Goal: Information Seeking & Learning: Learn about a topic

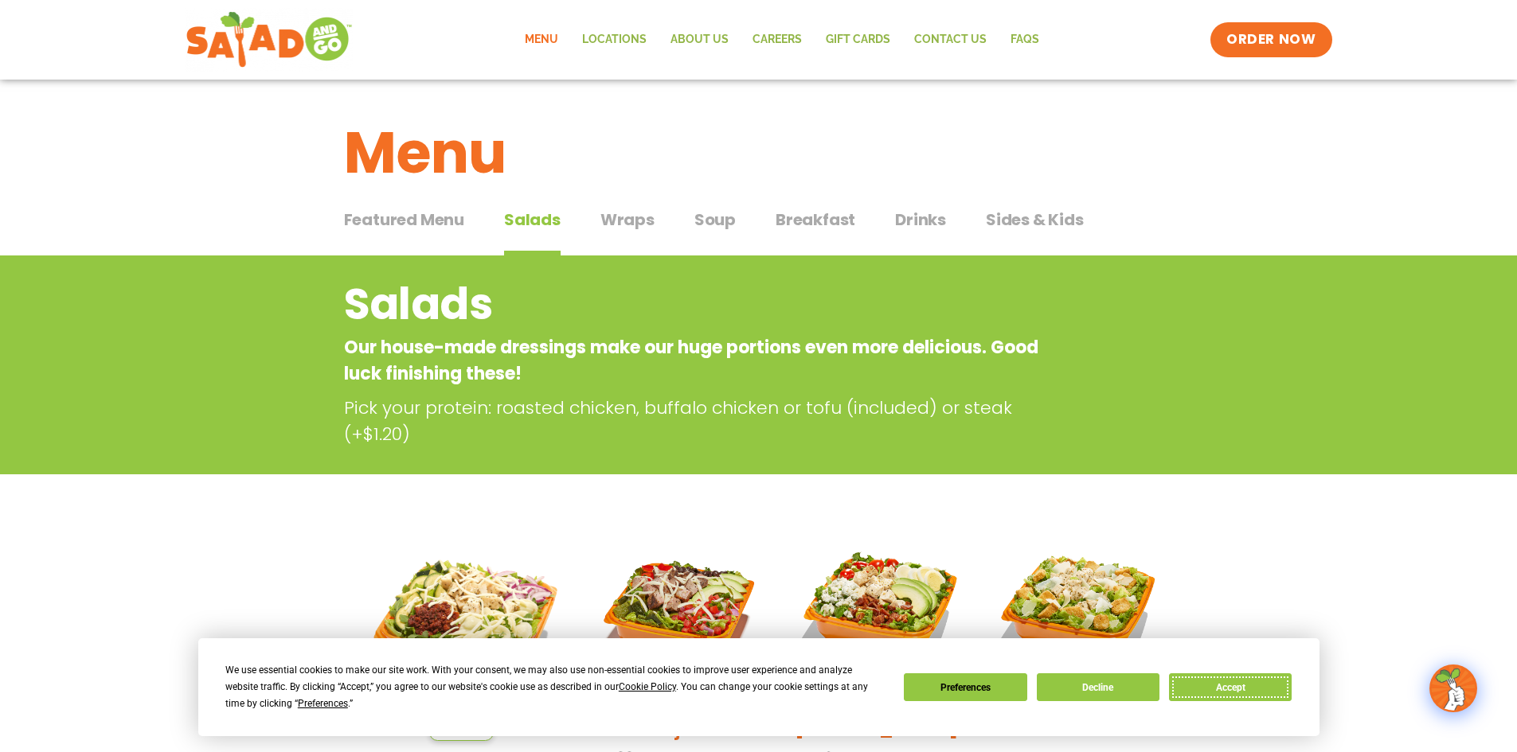
click at [1253, 689] on button "Accept" at bounding box center [1230, 688] width 123 height 28
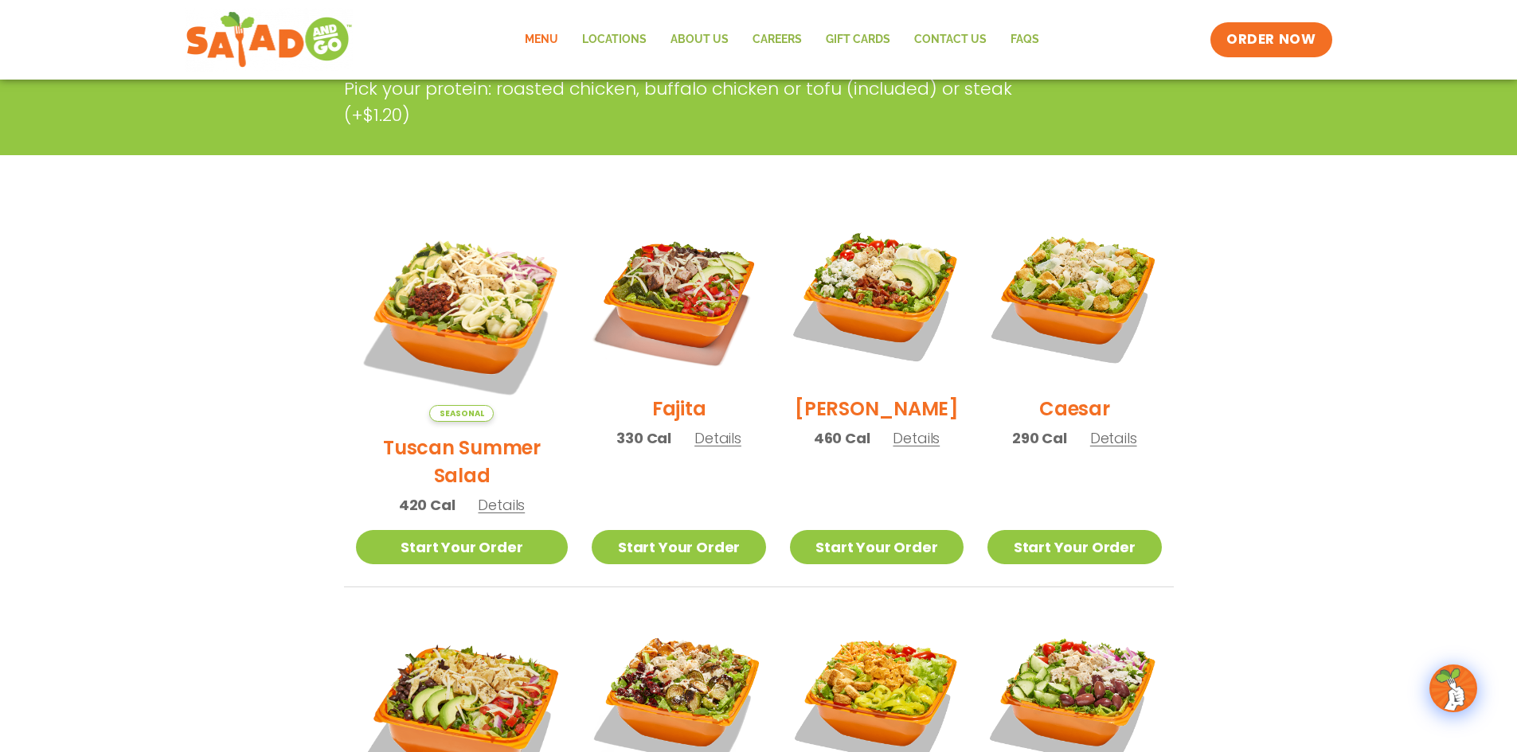
scroll to position [318, 0]
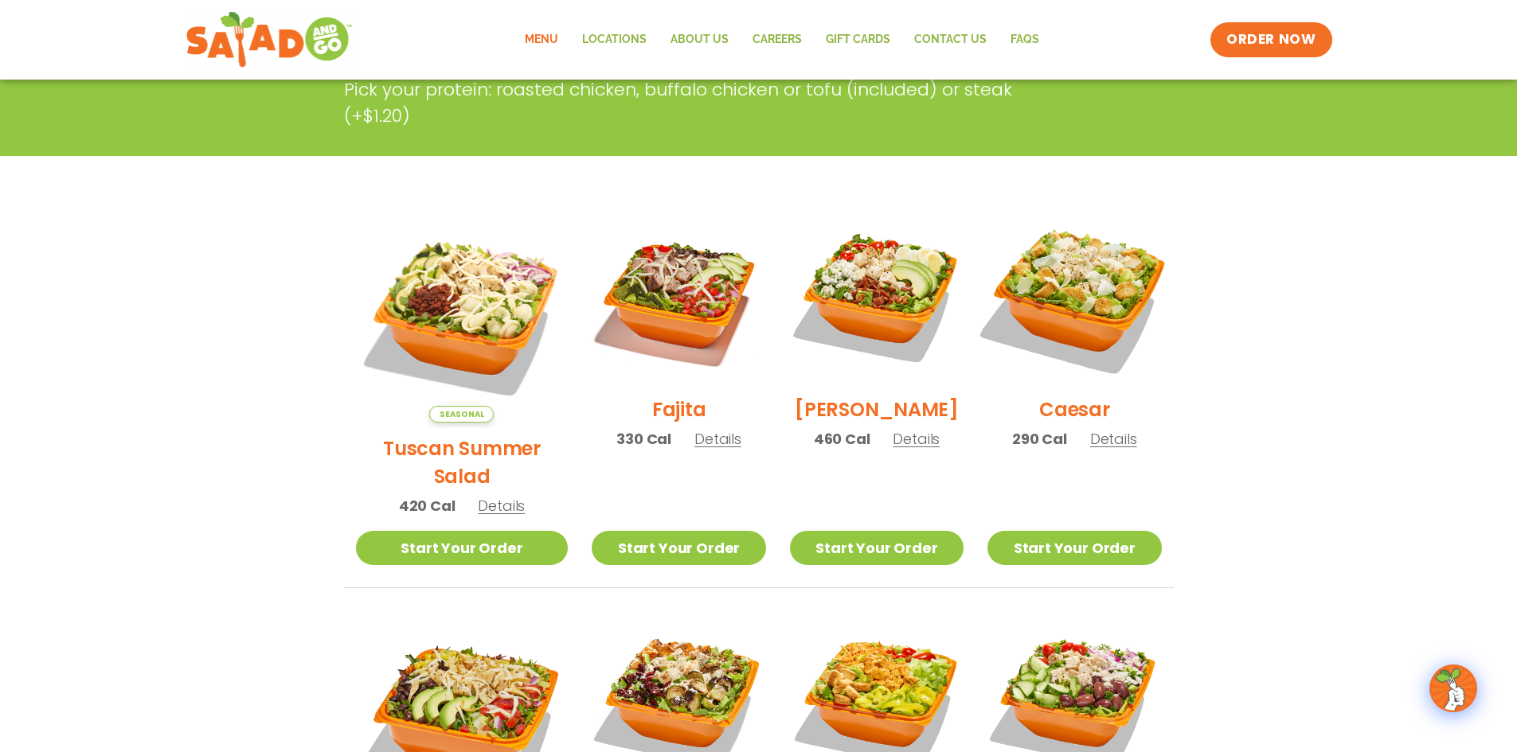
click at [1063, 283] on img at bounding box center [1074, 297] width 204 height 204
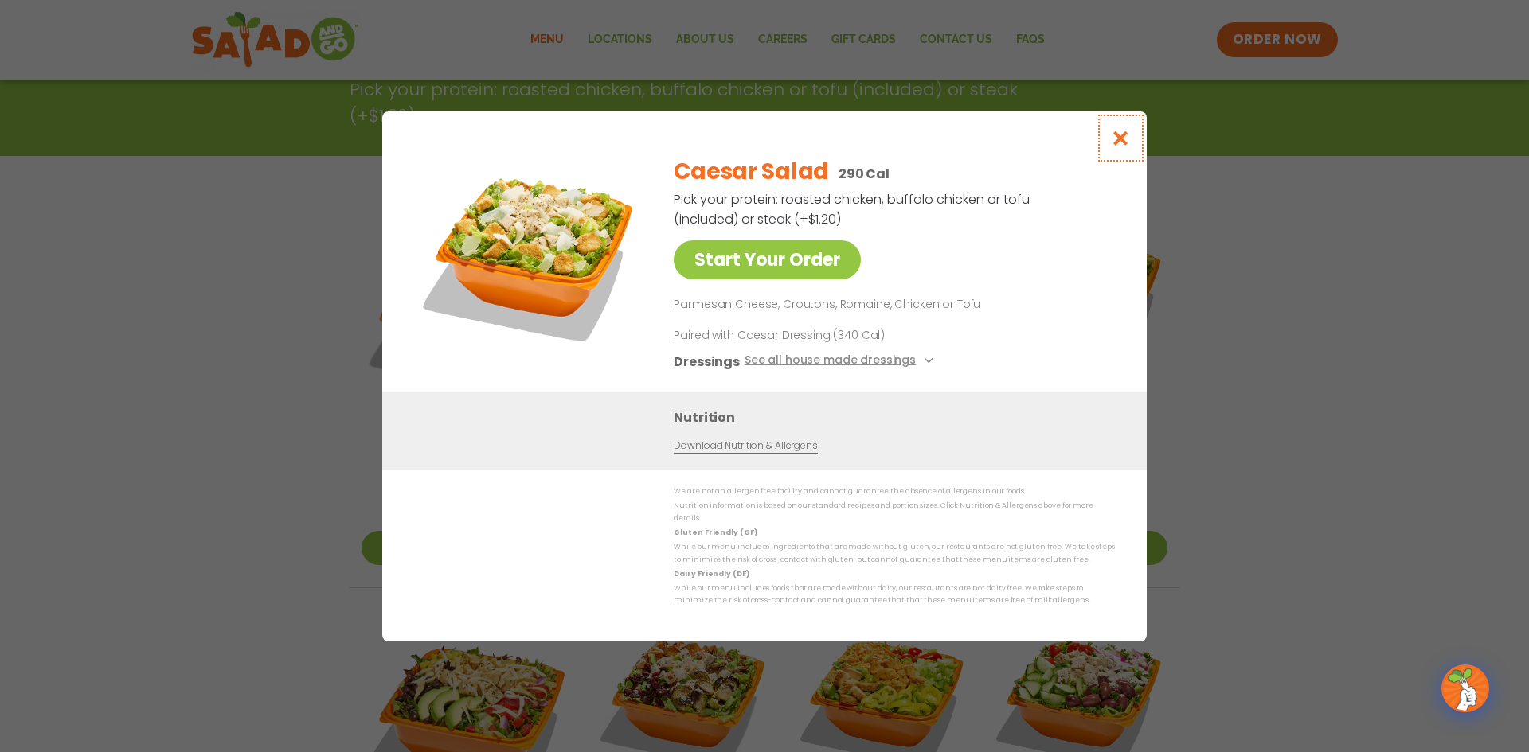
click at [1119, 138] on icon "Close modal" at bounding box center [1121, 138] width 20 height 17
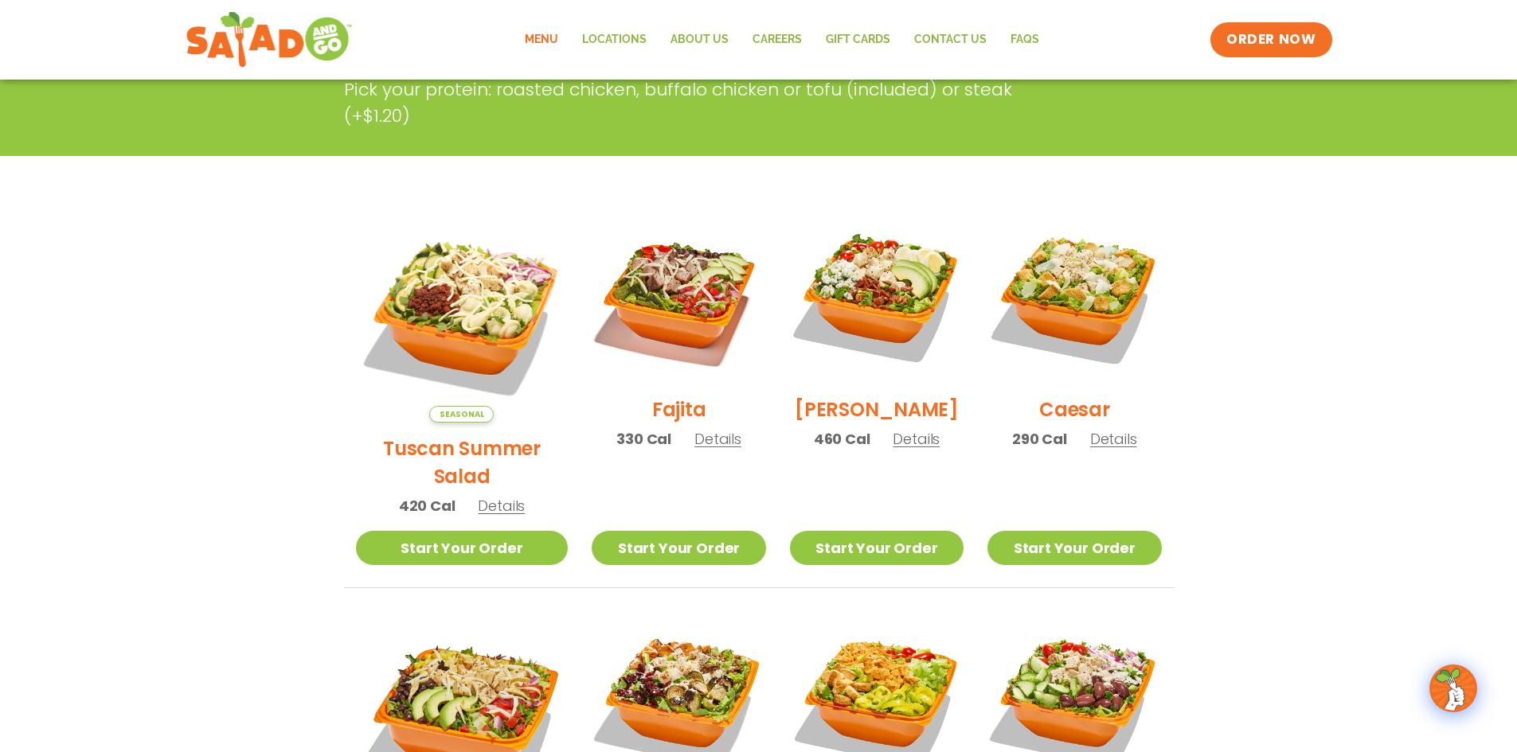
click at [865, 311] on img at bounding box center [877, 297] width 174 height 174
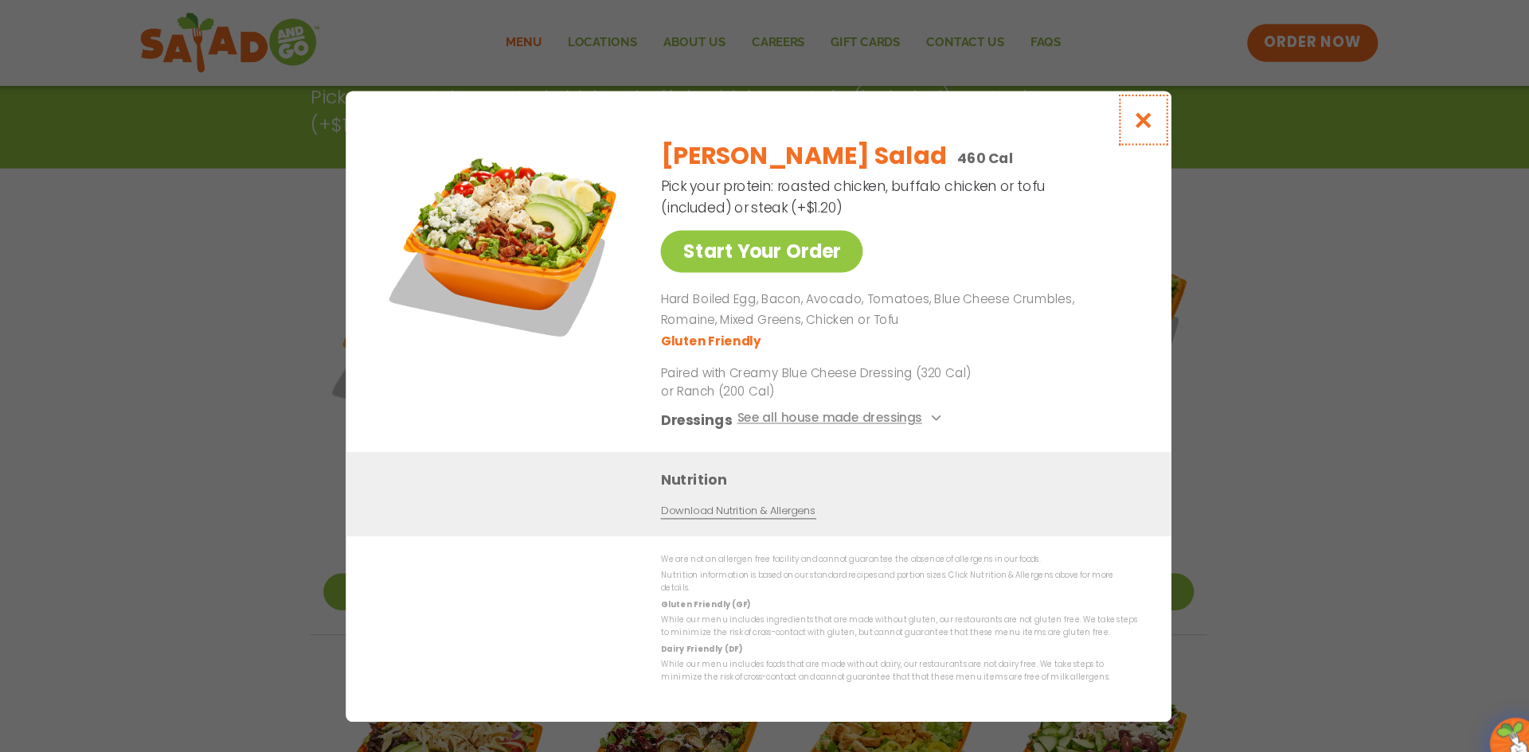
click at [1122, 119] on icon "Close modal" at bounding box center [1121, 111] width 20 height 17
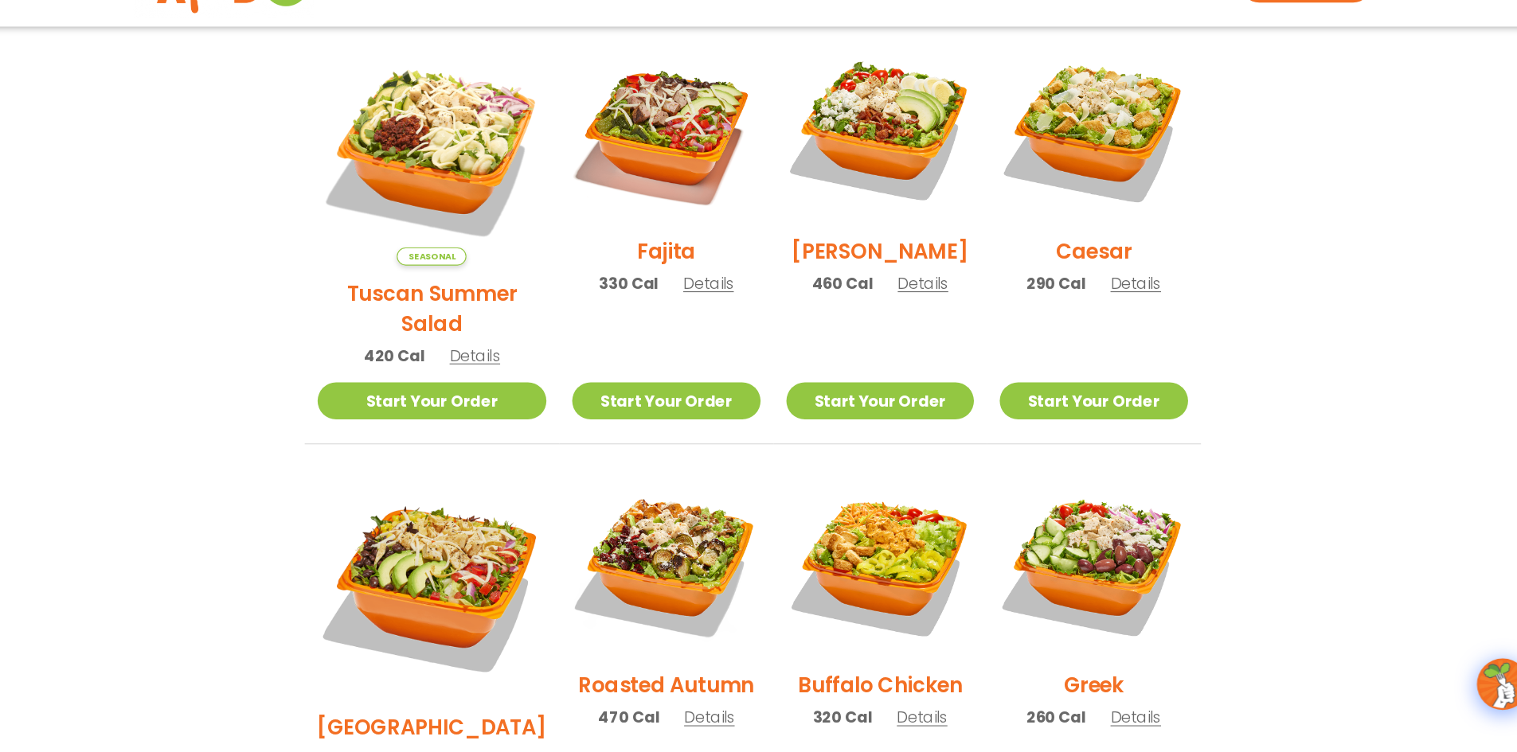
scroll to position [484, 0]
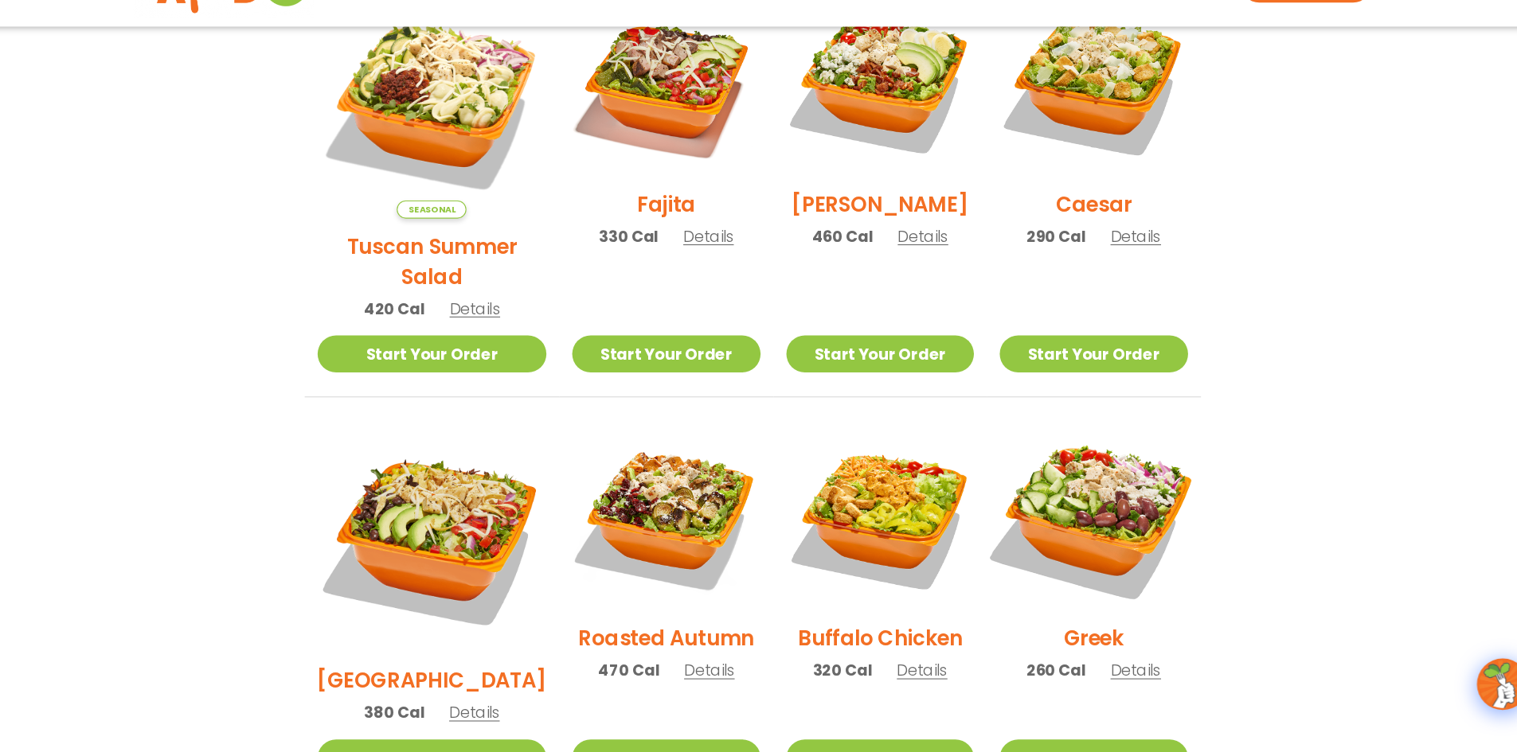
click at [1084, 498] on img at bounding box center [1074, 534] width 204 height 204
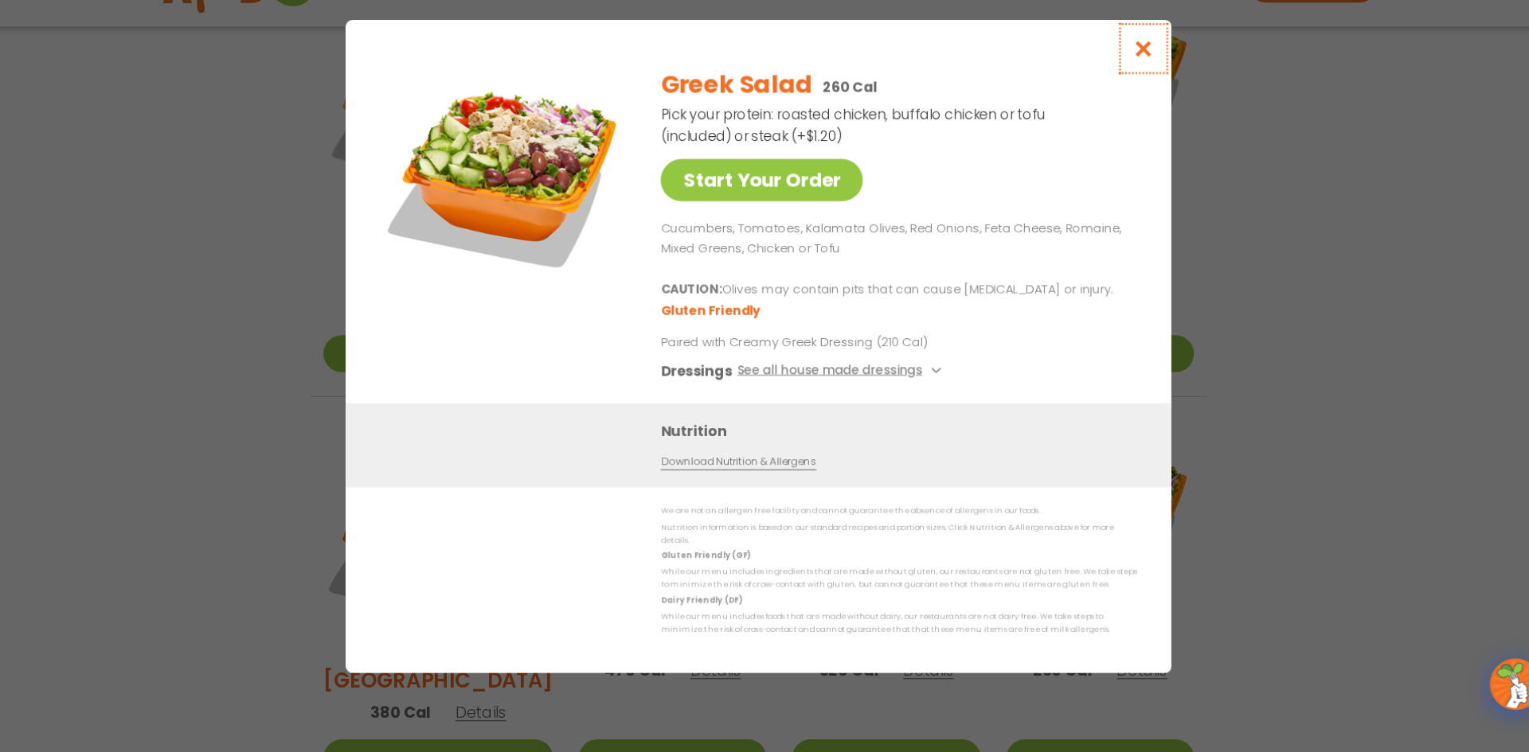
click at [1124, 108] on icon "Close modal" at bounding box center [1121, 100] width 20 height 17
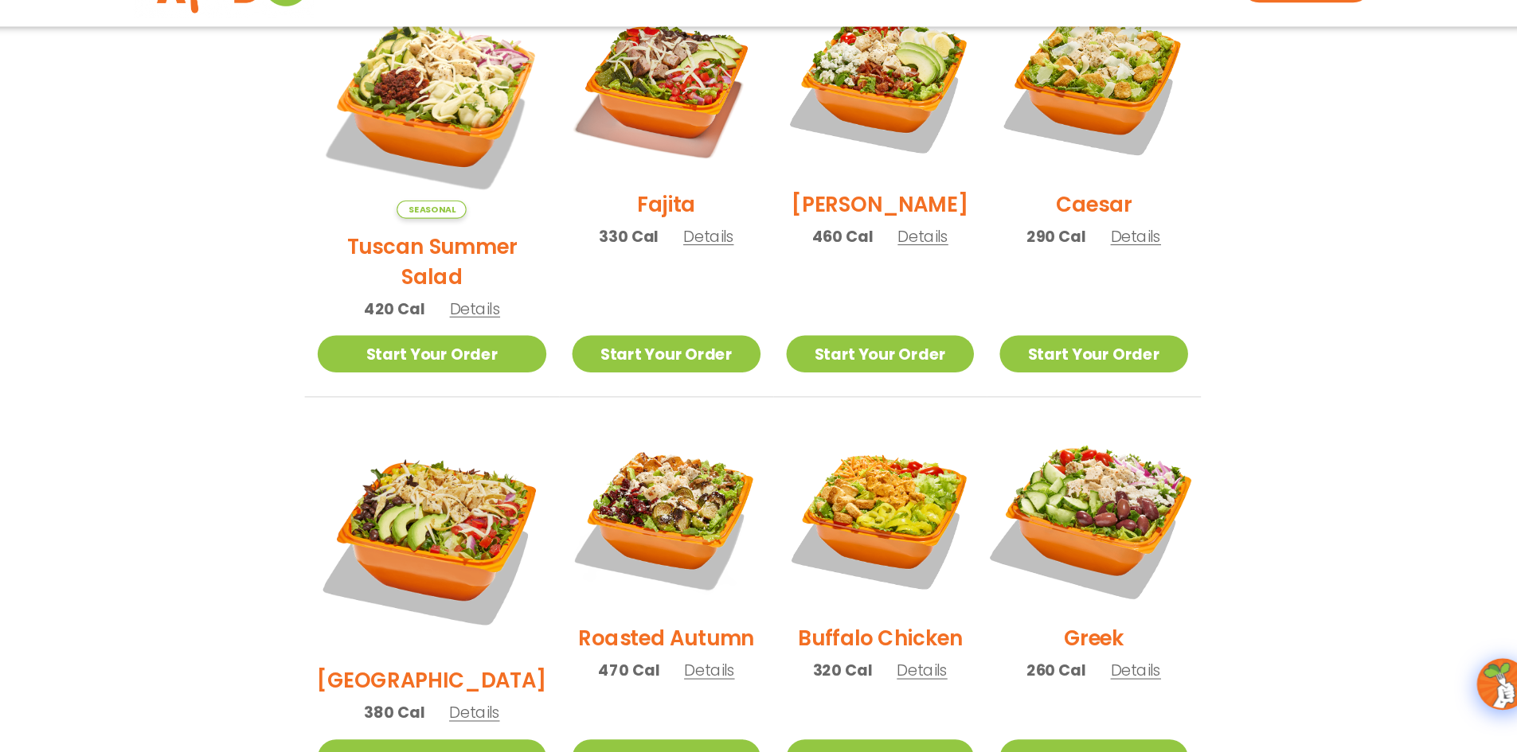
click at [1115, 502] on img at bounding box center [1074, 534] width 204 height 204
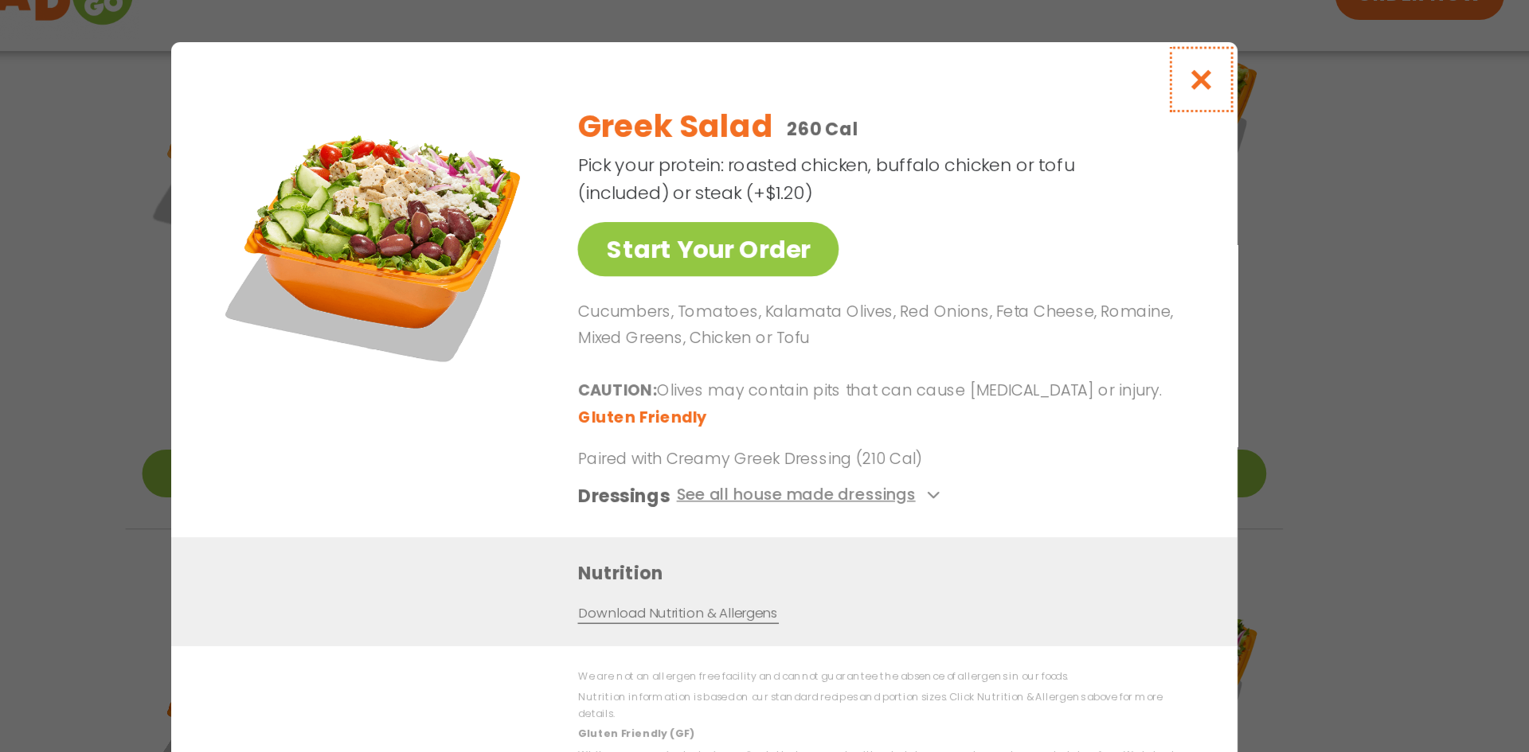
click at [1100, 118] on button "Close modal" at bounding box center [1121, 99] width 52 height 53
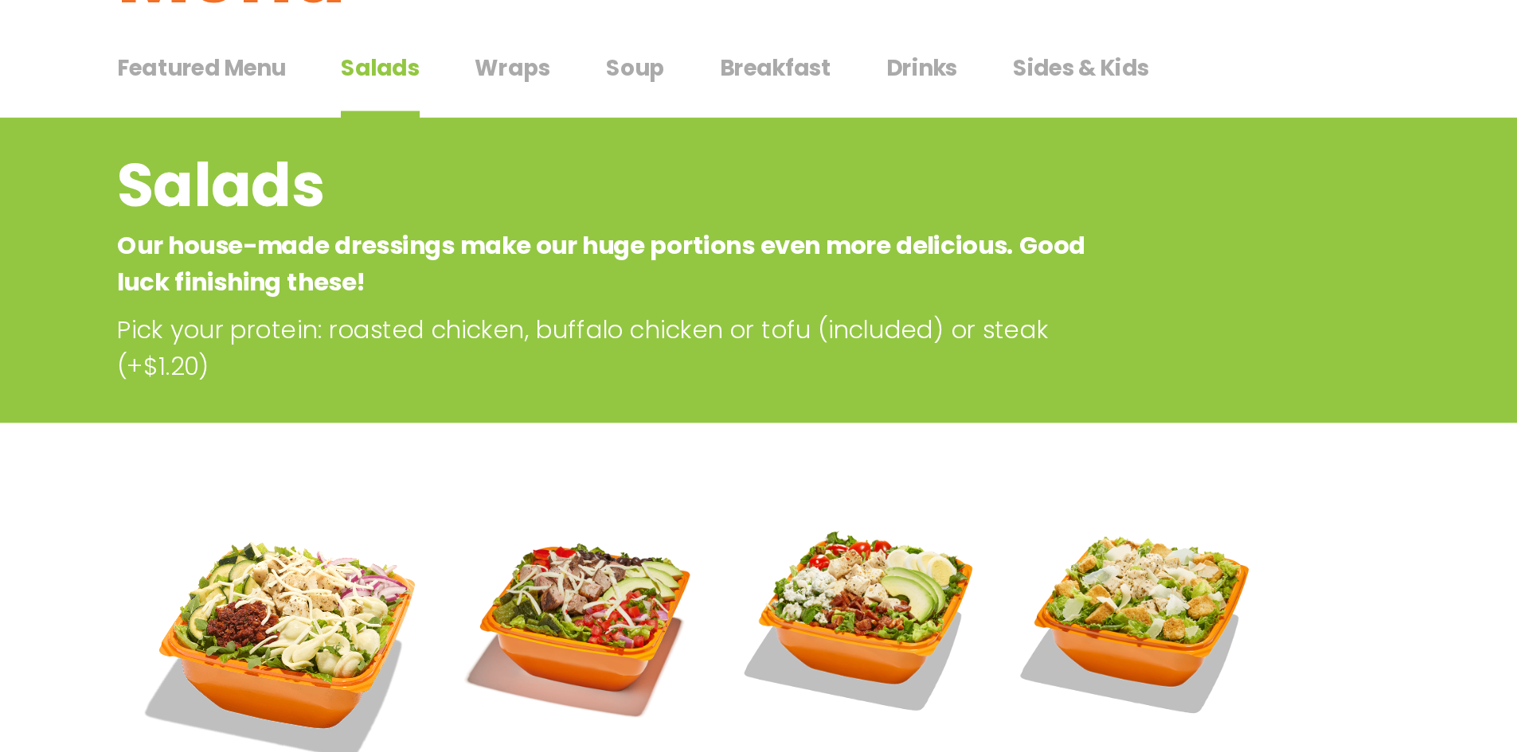
scroll to position [15, 0]
